Goal: Transaction & Acquisition: Purchase product/service

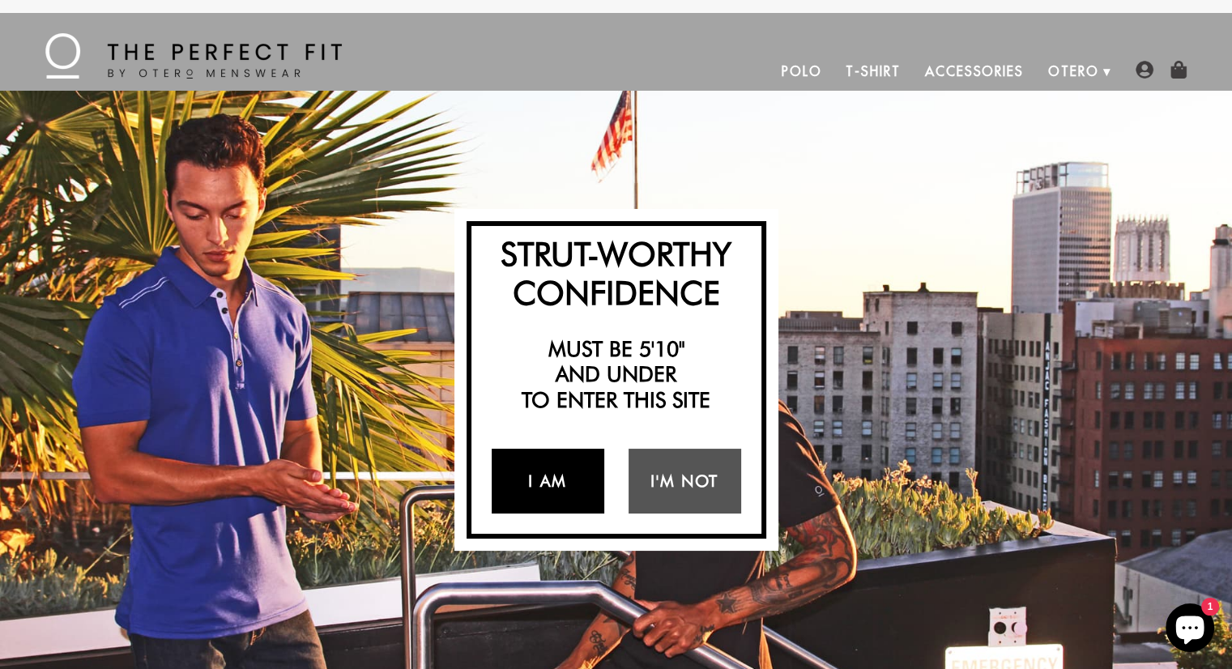
click at [551, 480] on link "I Am" at bounding box center [547, 481] width 113 height 65
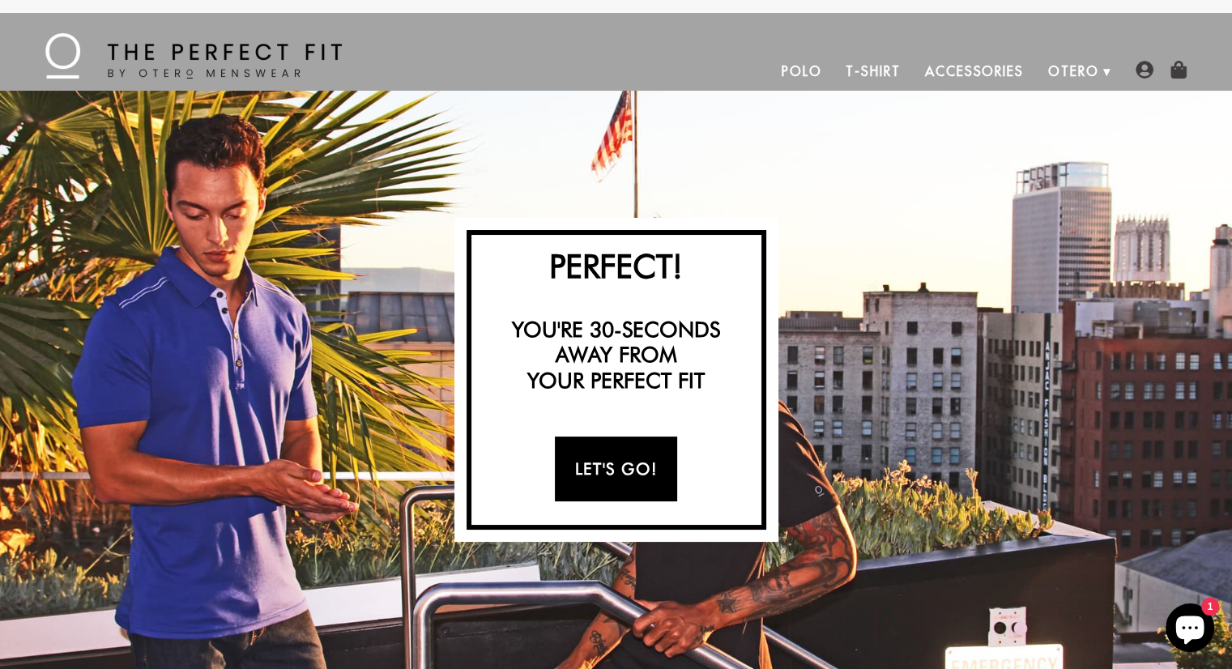
click at [591, 470] on link "Let's Go!" at bounding box center [616, 468] width 122 height 65
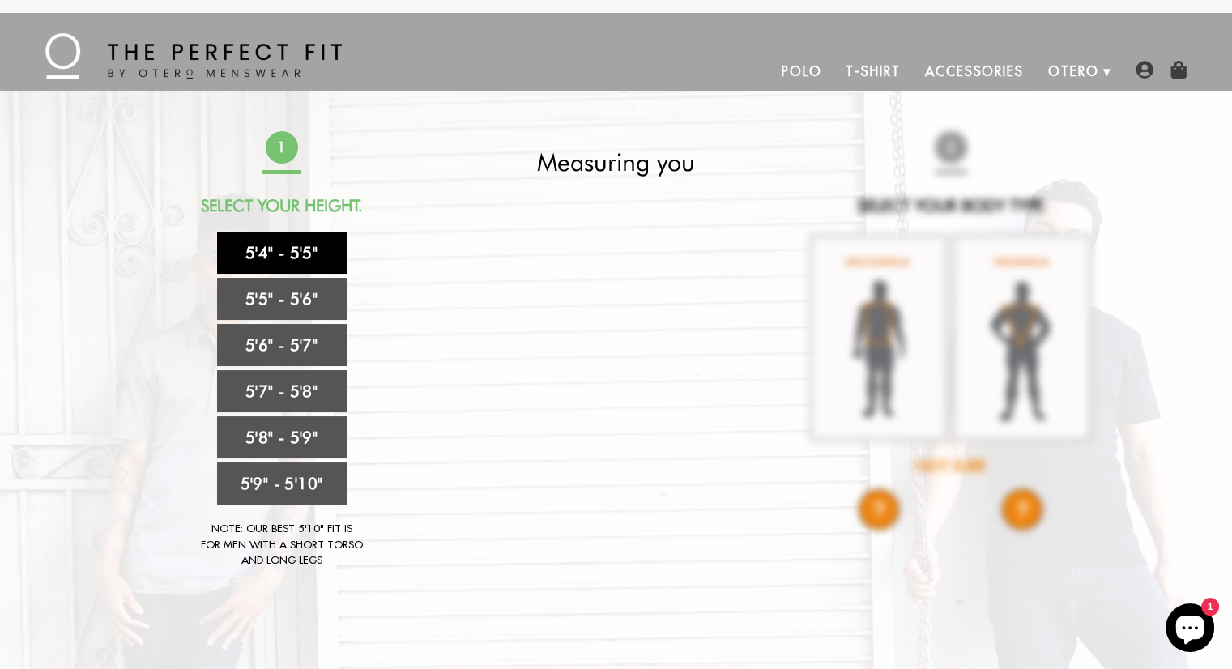
click at [294, 250] on link "5'4" - 5'5"" at bounding box center [282, 253] width 130 height 42
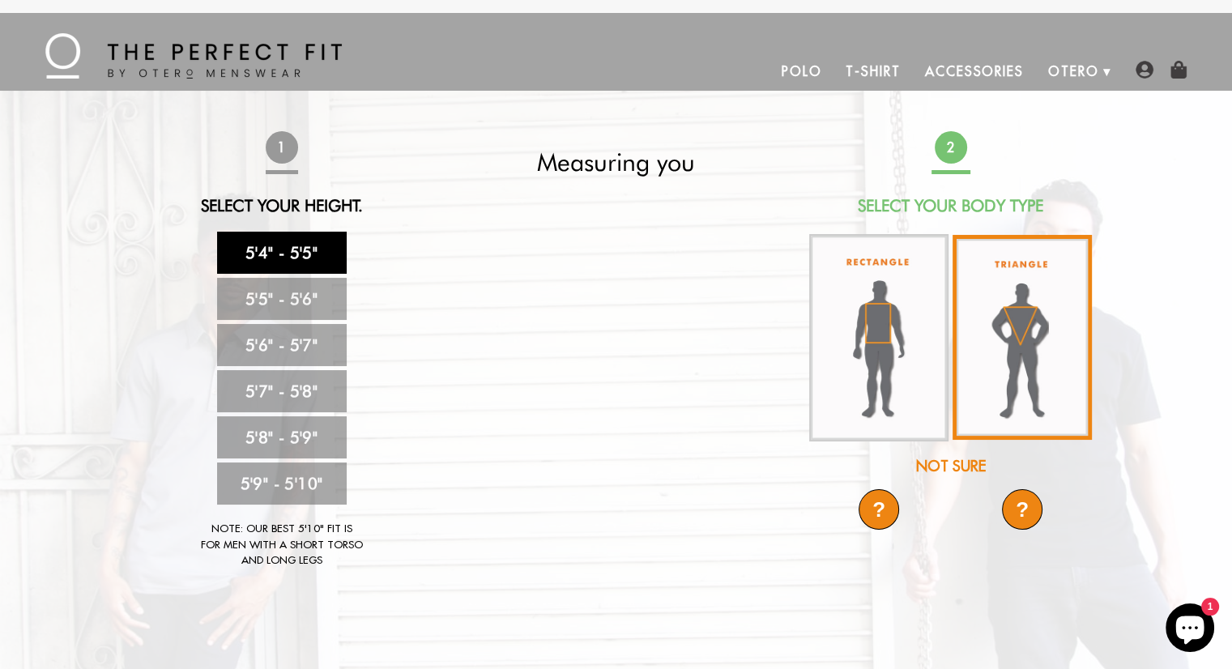
click at [1034, 325] on img at bounding box center [1021, 337] width 139 height 205
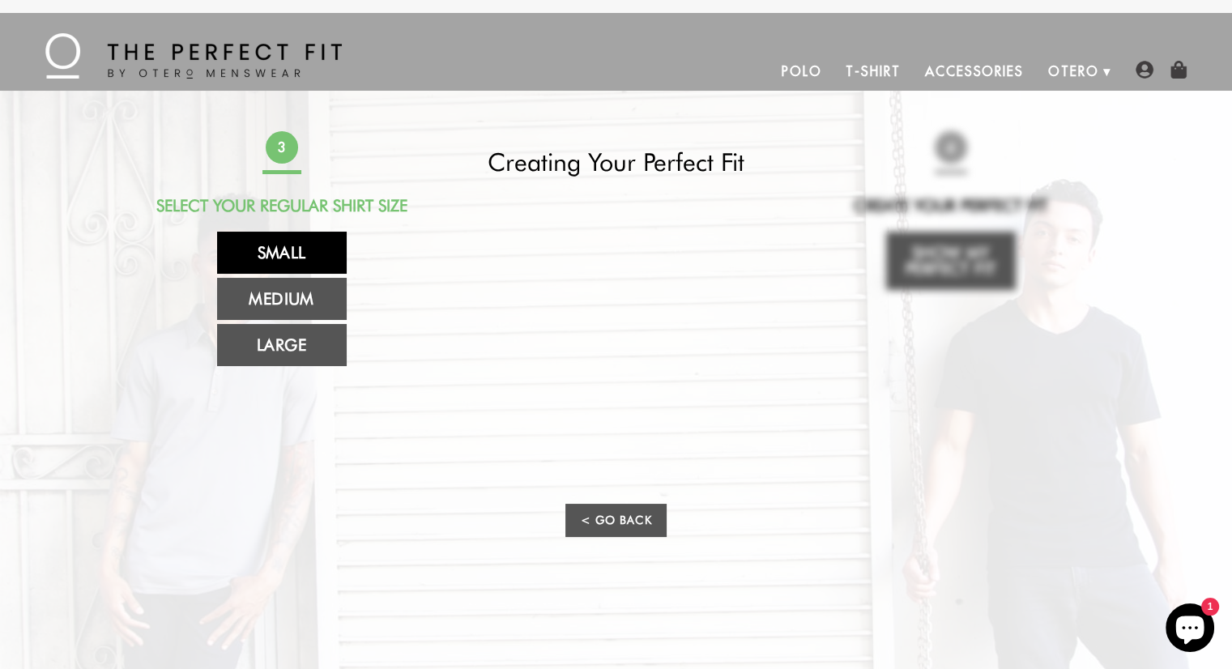
click at [259, 253] on link "Small" at bounding box center [282, 253] width 130 height 42
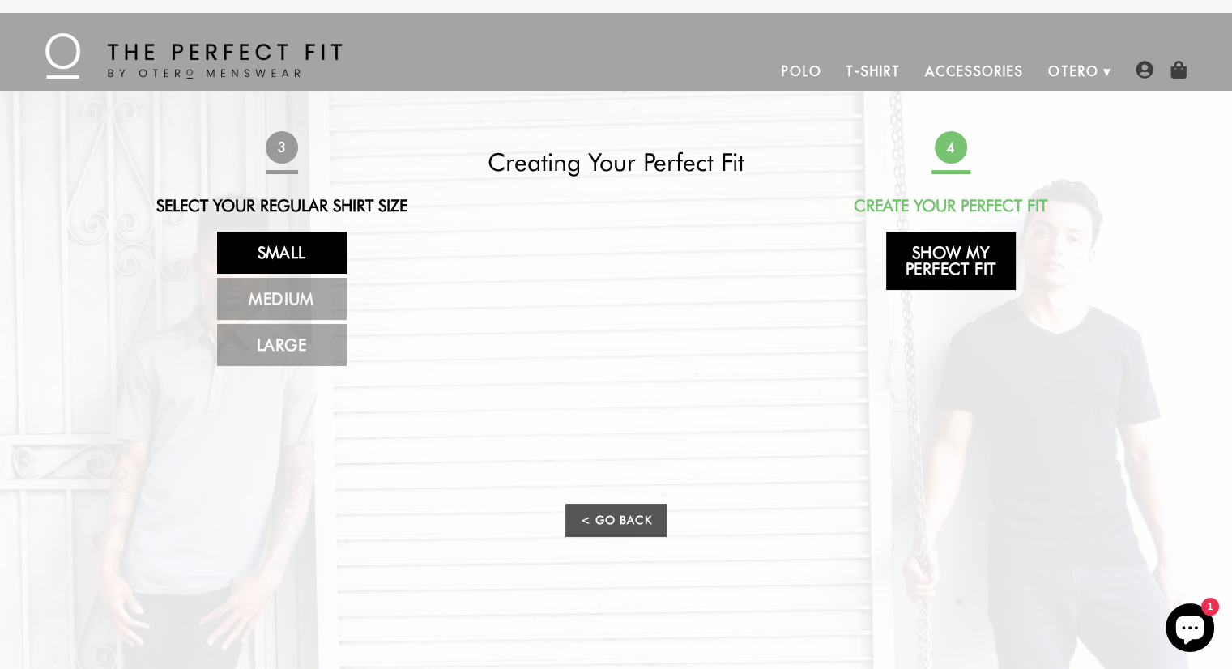
click at [967, 257] on link "Show My Perfect Fit" at bounding box center [951, 261] width 130 height 58
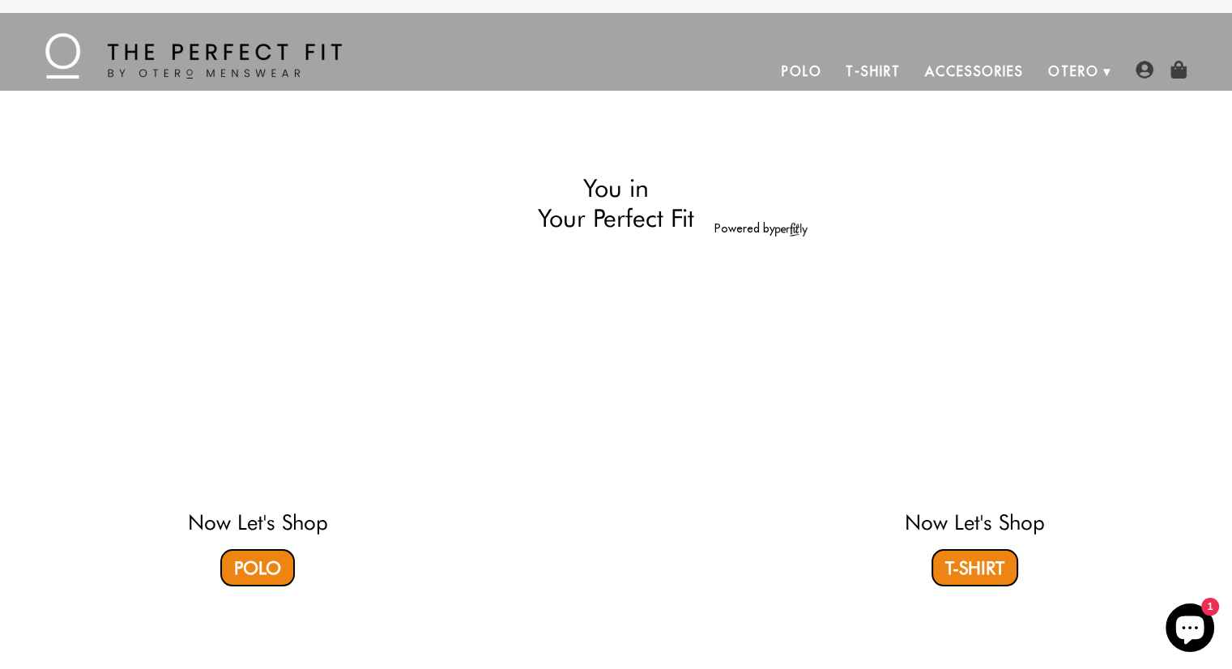
select select "triangle"
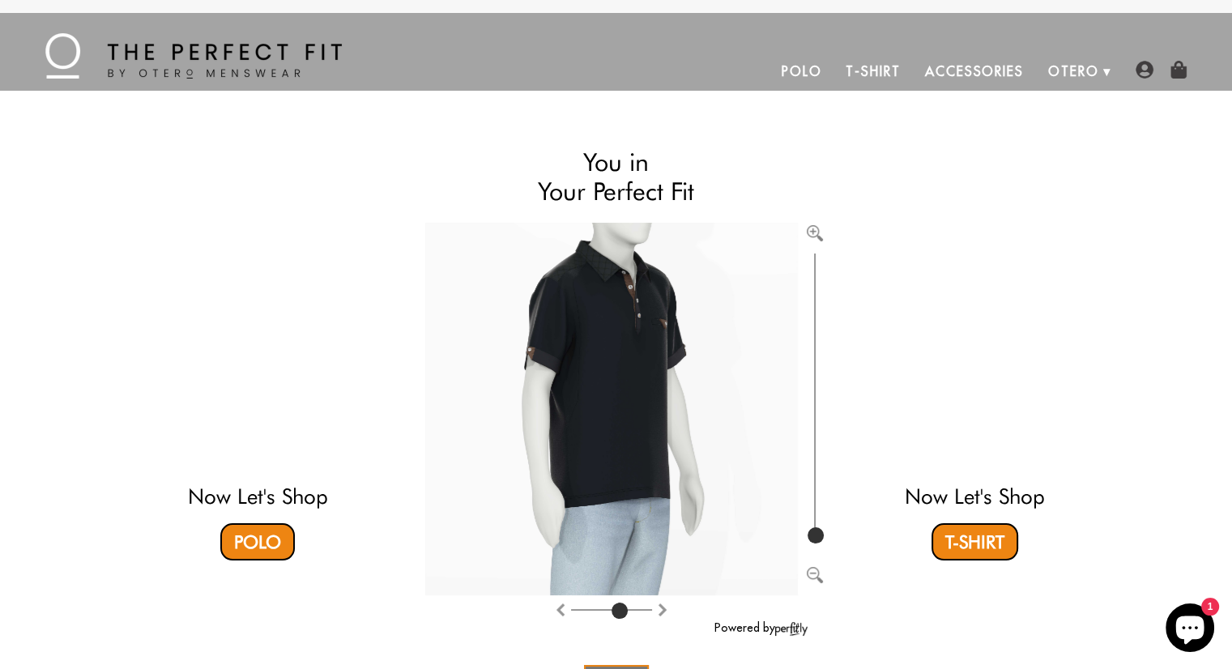
type input "4"
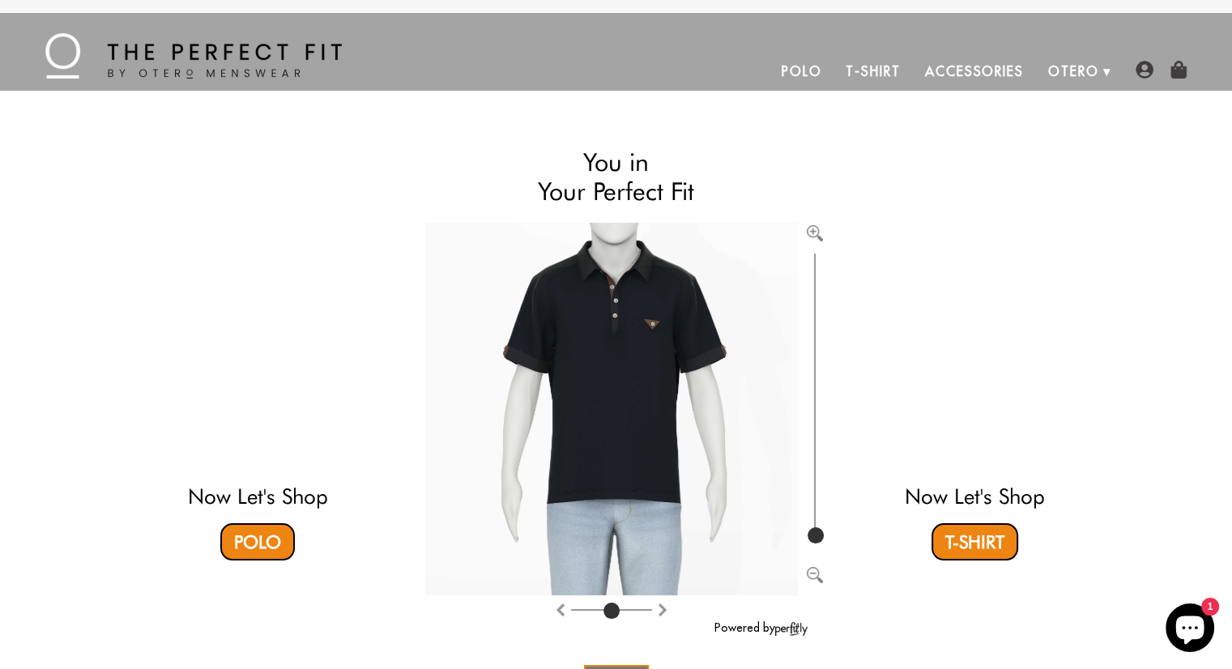
click at [613, 612] on input "range" at bounding box center [611, 613] width 81 height 2
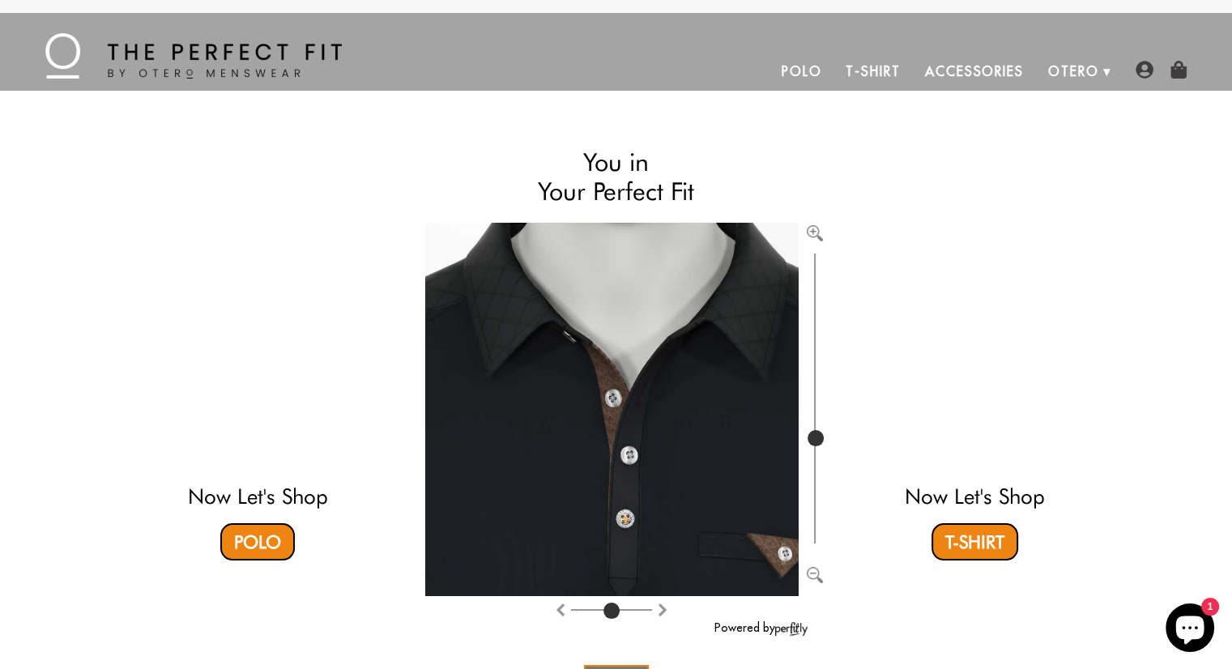
drag, startPoint x: 815, startPoint y: 531, endPoint x: 823, endPoint y: 438, distance: 93.4
type input "419"
click at [823, 438] on input "range" at bounding box center [814, 398] width 16 height 298
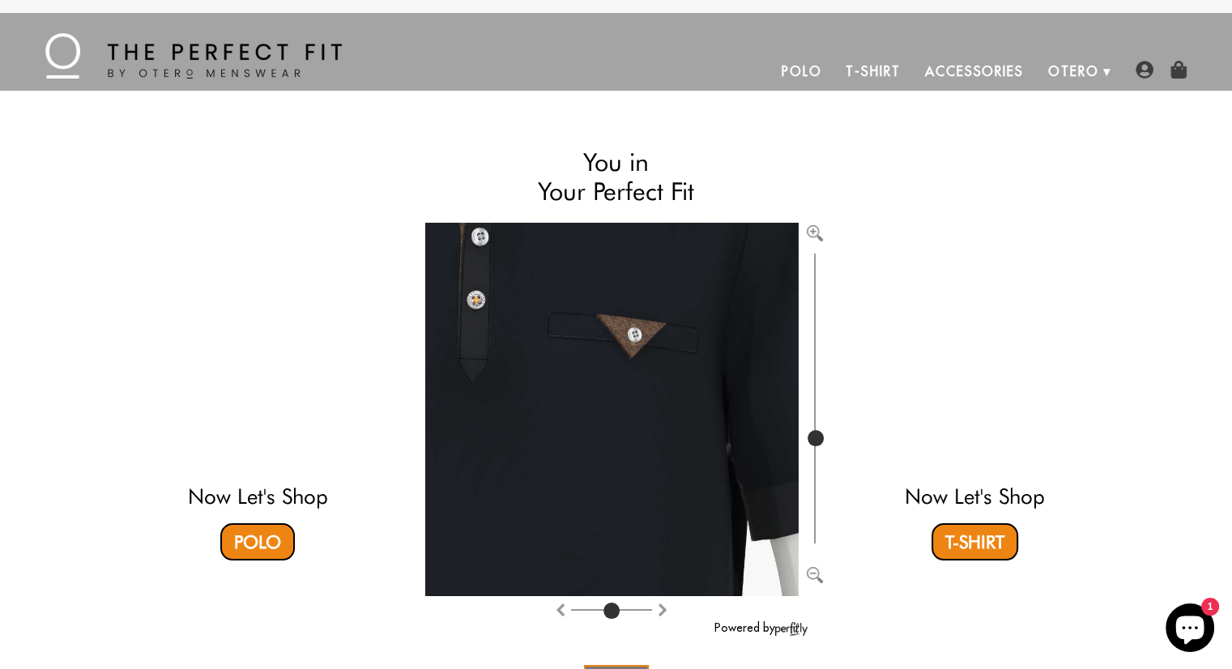
drag, startPoint x: 684, startPoint y: 507, endPoint x: 535, endPoint y: 290, distance: 263.2
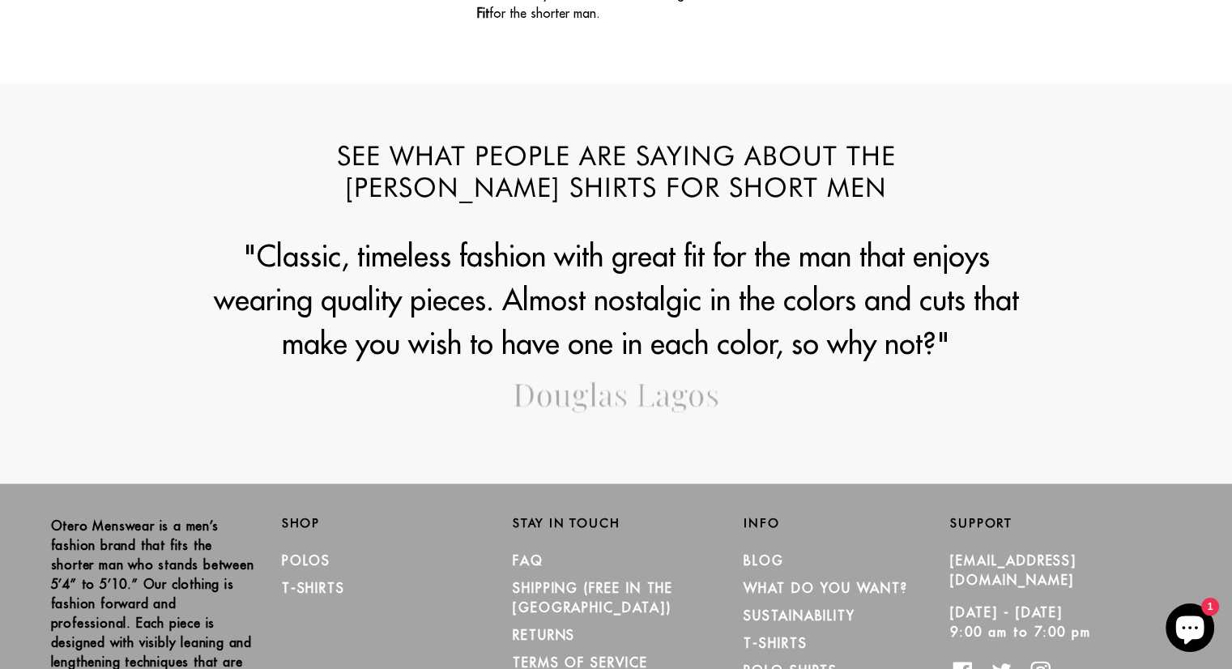
scroll to position [2133, 0]
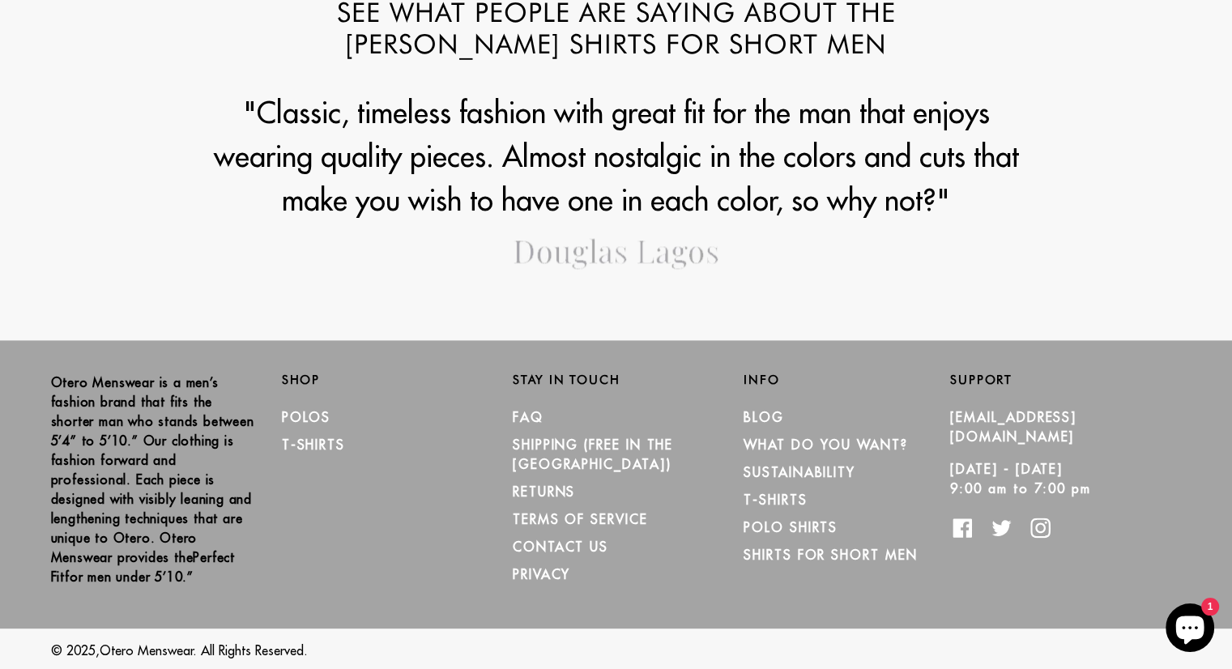
click at [291, 375] on h2 "Shop" at bounding box center [385, 379] width 206 height 15
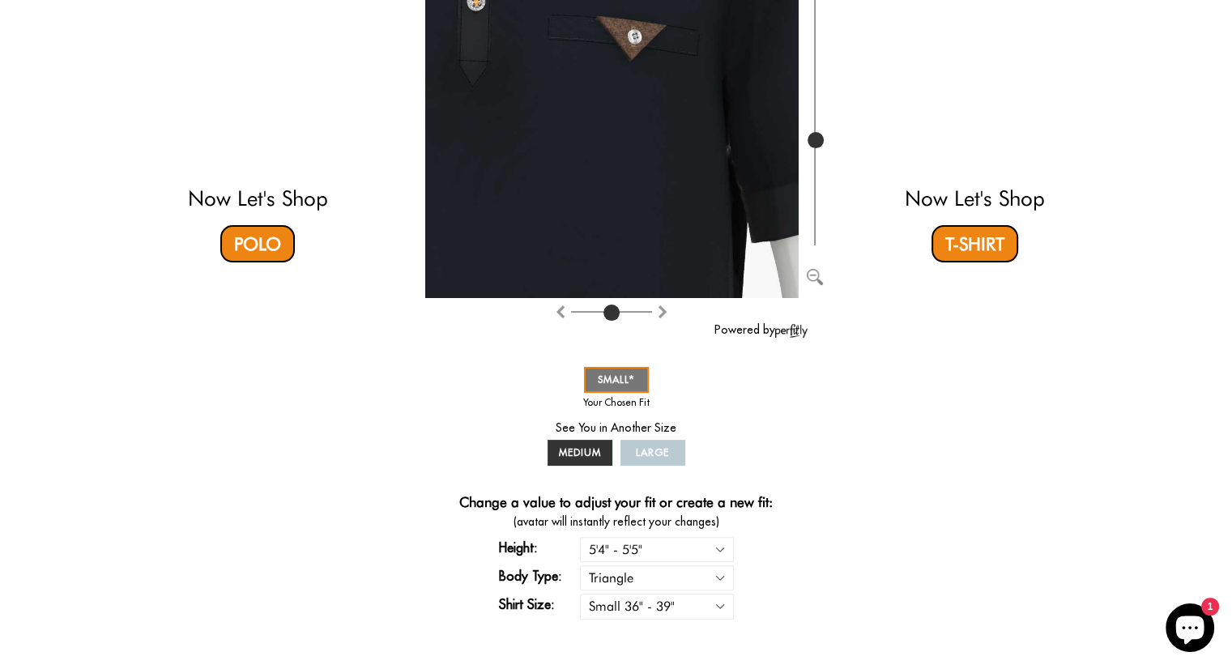
scroll to position [0, 0]
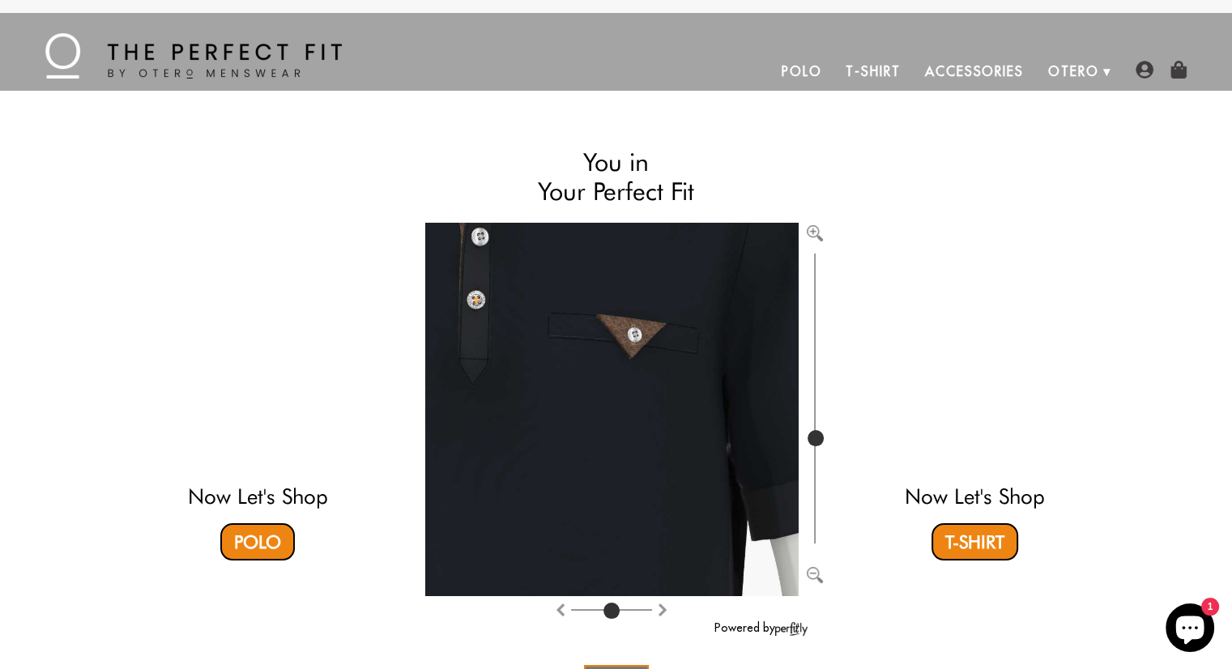
click at [974, 69] on link "Accessories" at bounding box center [973, 71] width 123 height 39
